Goal: Find specific page/section: Find specific page/section

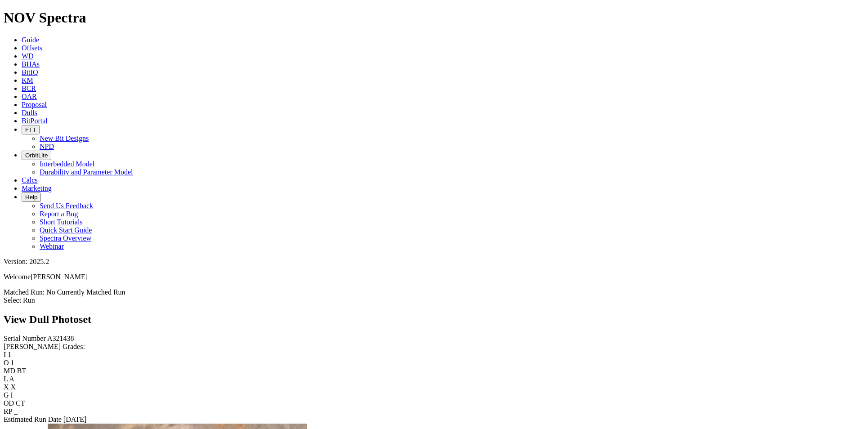
scroll to position [225, 0]
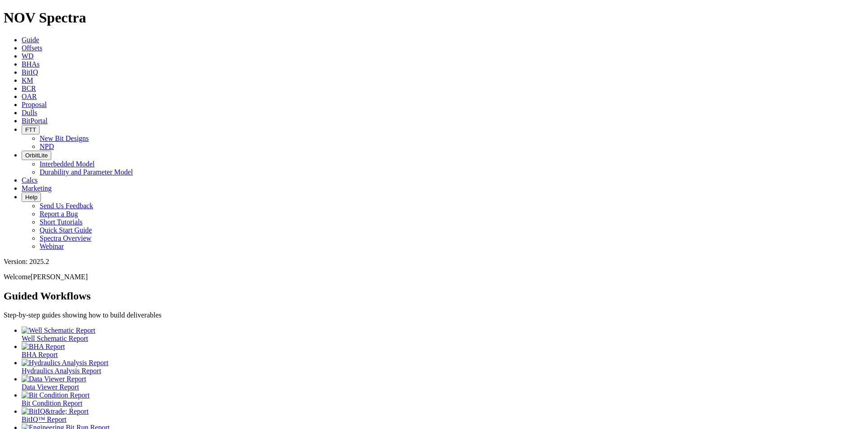
click at [22, 109] on icon at bounding box center [22, 113] width 0 height 8
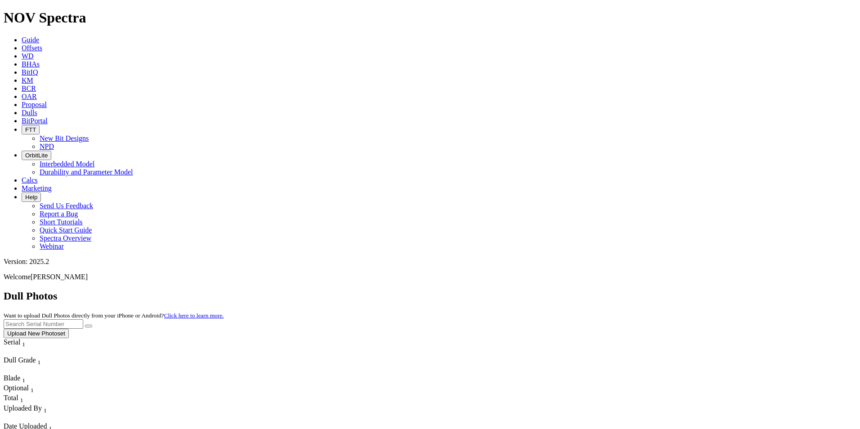
click at [83, 320] on input "text" at bounding box center [44, 324] width 80 height 9
click at [85, 325] on button "submit" at bounding box center [88, 326] width 7 height 3
drag, startPoint x: 712, startPoint y: 35, endPoint x: 635, endPoint y: 32, distance: 77.5
click at [635, 290] on div "Dull Photos Want to upload Dull Photos directly from your iPhone or Android? Cl…" at bounding box center [430, 314] width 853 height 48
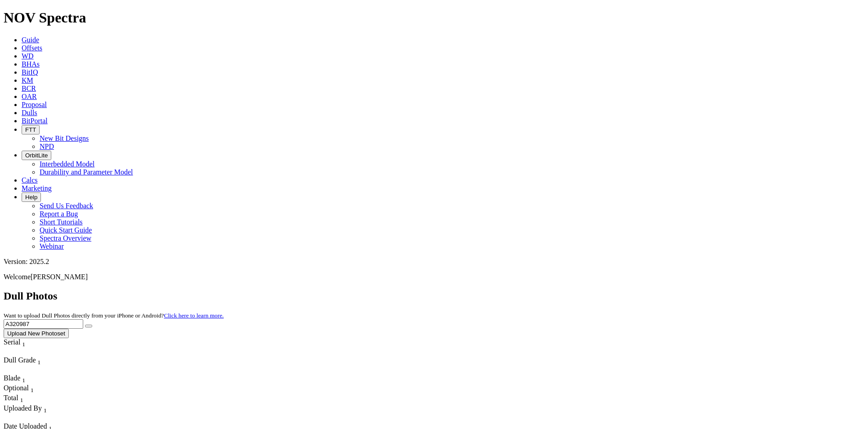
click at [85, 325] on button "submit" at bounding box center [88, 326] width 7 height 3
drag, startPoint x: 685, startPoint y: 40, endPoint x: 626, endPoint y: 40, distance: 58.1
click at [626, 290] on div "Dull Photos Want to upload Dull Photos directly from your iPhone or Android? Cl…" at bounding box center [430, 314] width 853 height 48
click at [85, 325] on button "submit" at bounding box center [88, 326] width 7 height 3
click at [89, 326] on icon "submit" at bounding box center [89, 326] width 0 height 0
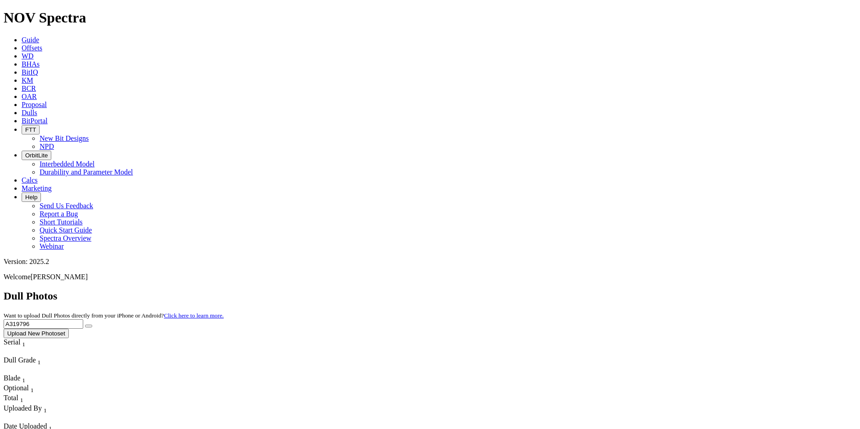
drag, startPoint x: 695, startPoint y: 43, endPoint x: 612, endPoint y: 35, distance: 84.1
click at [612, 290] on div "Dull Photos Want to upload Dull Photos directly from your iPhone or Android? Cl…" at bounding box center [430, 314] width 853 height 48
click at [85, 325] on button "submit" at bounding box center [88, 326] width 7 height 3
drag, startPoint x: 710, startPoint y: 41, endPoint x: 640, endPoint y: 34, distance: 69.7
click at [640, 290] on div "Dull Photos Want to upload Dull Photos directly from your iPhone or Android? Cl…" at bounding box center [430, 314] width 853 height 48
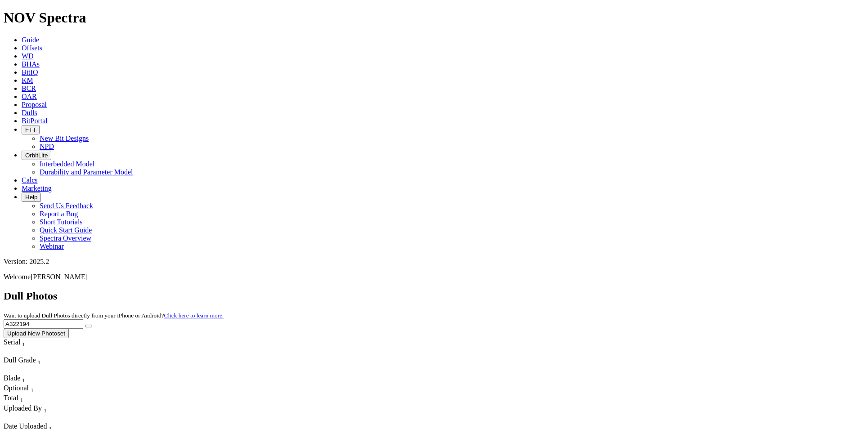
click at [85, 325] on button "submit" at bounding box center [88, 326] width 7 height 3
drag, startPoint x: 716, startPoint y: 40, endPoint x: 635, endPoint y: 41, distance: 81.0
click at [635, 290] on div "Dull Photos Want to upload Dull Photos directly from your iPhone or Android? Cl…" at bounding box center [430, 314] width 853 height 48
click at [85, 325] on button "submit" at bounding box center [88, 326] width 7 height 3
drag, startPoint x: 695, startPoint y: 40, endPoint x: 632, endPoint y: 39, distance: 63.5
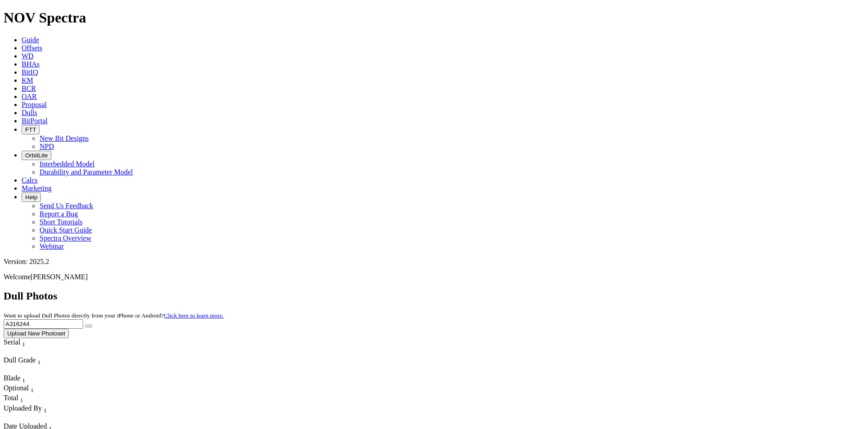
click at [632, 290] on div "Dull Photos Want to upload Dull Photos directly from your iPhone or Android? Cl…" at bounding box center [430, 314] width 853 height 48
click at [85, 325] on button "submit" at bounding box center [88, 326] width 7 height 3
drag, startPoint x: 675, startPoint y: 40, endPoint x: 600, endPoint y: 38, distance: 74.7
click at [600, 290] on div "Dull Photos Want to upload Dull Photos directly from your iPhone or Android? Cl…" at bounding box center [430, 314] width 853 height 48
click at [85, 325] on button "submit" at bounding box center [88, 326] width 7 height 3
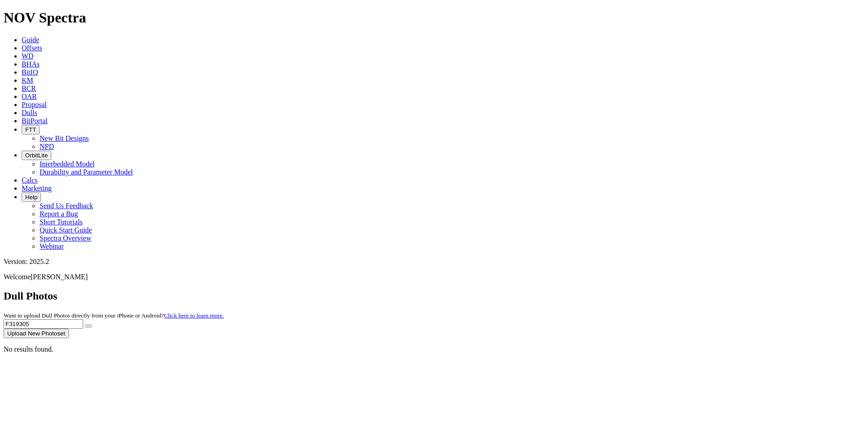
drag, startPoint x: 696, startPoint y: 38, endPoint x: 623, endPoint y: 37, distance: 72.5
click at [623, 290] on div "Dull Photos Want to upload Dull Photos directly from your iPhone or Android? Cl…" at bounding box center [430, 314] width 853 height 48
click at [85, 325] on button "submit" at bounding box center [88, 326] width 7 height 3
drag, startPoint x: 683, startPoint y: 38, endPoint x: 627, endPoint y: 38, distance: 55.8
click at [627, 290] on div "Dull Photos Want to upload Dull Photos directly from your iPhone or Android? Cl…" at bounding box center [430, 314] width 853 height 48
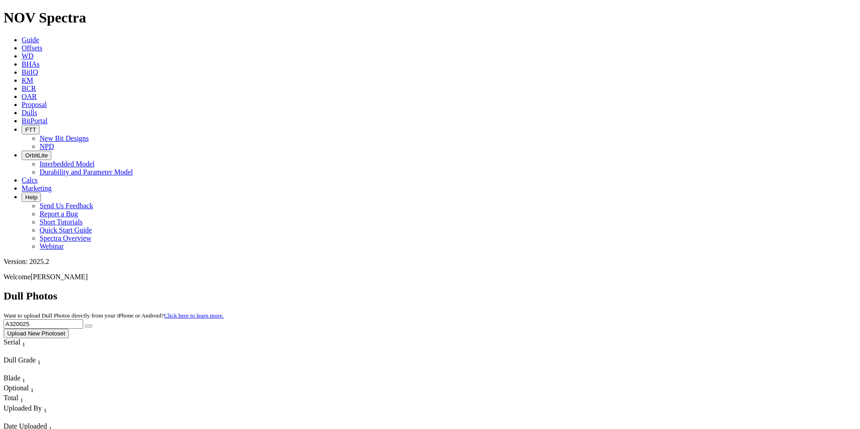
click at [85, 325] on button "submit" at bounding box center [88, 326] width 7 height 3
drag, startPoint x: 704, startPoint y: 35, endPoint x: 617, endPoint y: 33, distance: 87.3
click at [617, 290] on div "Dull Photos Want to upload Dull Photos directly from your iPhone or Android? Cl…" at bounding box center [430, 314] width 853 height 48
click at [85, 325] on button "submit" at bounding box center [88, 326] width 7 height 3
drag, startPoint x: 698, startPoint y: 44, endPoint x: 625, endPoint y: 43, distance: 72.9
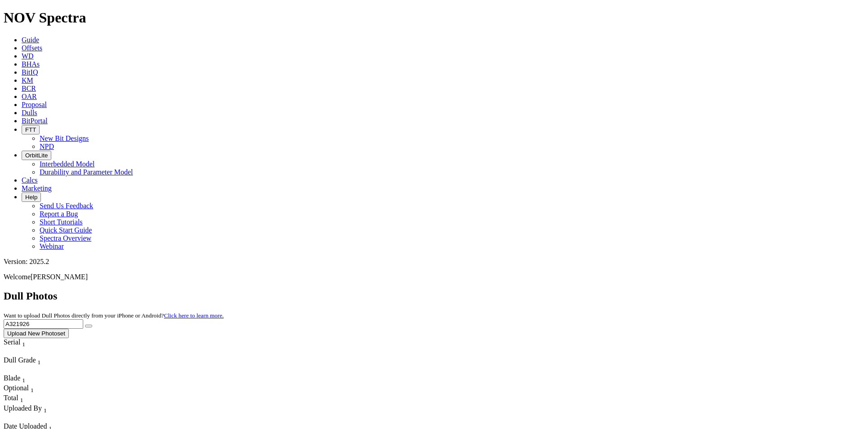
click at [625, 290] on div "Dull Photos Want to upload Dull Photos directly from your iPhone or Android? Cl…" at bounding box center [430, 314] width 853 height 48
click at [85, 325] on button "submit" at bounding box center [88, 326] width 7 height 3
drag, startPoint x: 692, startPoint y: 37, endPoint x: 617, endPoint y: 35, distance: 74.3
click at [617, 290] on div "Dull Photos Want to upload Dull Photos directly from your iPhone or Android? Cl…" at bounding box center [430, 314] width 853 height 48
click at [85, 325] on button "submit" at bounding box center [88, 326] width 7 height 3
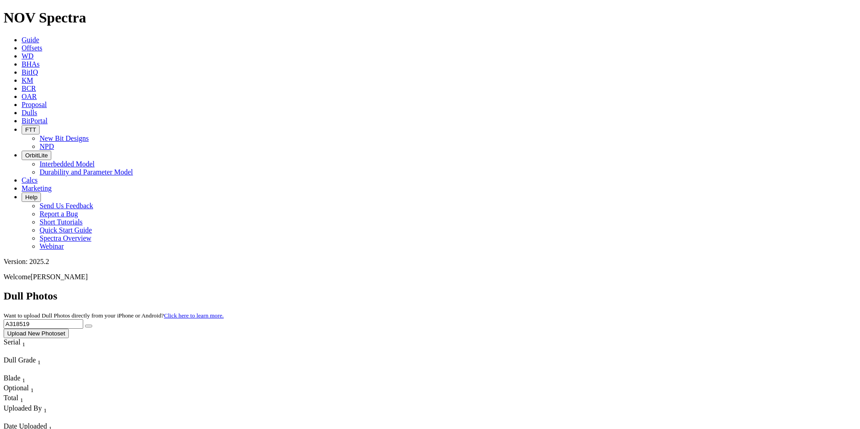
drag, startPoint x: 656, startPoint y: 36, endPoint x: 621, endPoint y: 31, distance: 34.6
click at [621, 290] on div "Dull Photos Want to upload Dull Photos directly from your iPhone or Android? Cl…" at bounding box center [430, 314] width 853 height 48
type input "A320384"
click at [85, 325] on button "submit" at bounding box center [88, 326] width 7 height 3
